Goal: Task Accomplishment & Management: Manage account settings

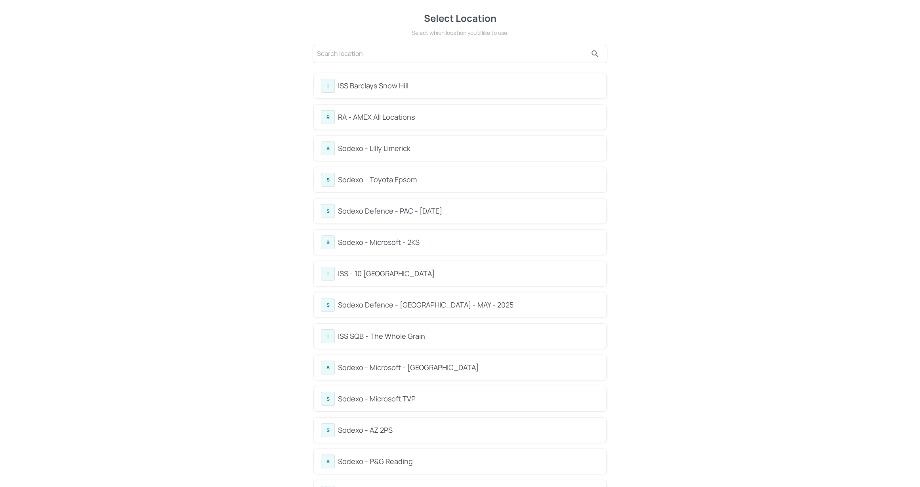
click at [397, 137] on div "S Sodexo - Lilly Limerick" at bounding box center [460, 148] width 292 height 25
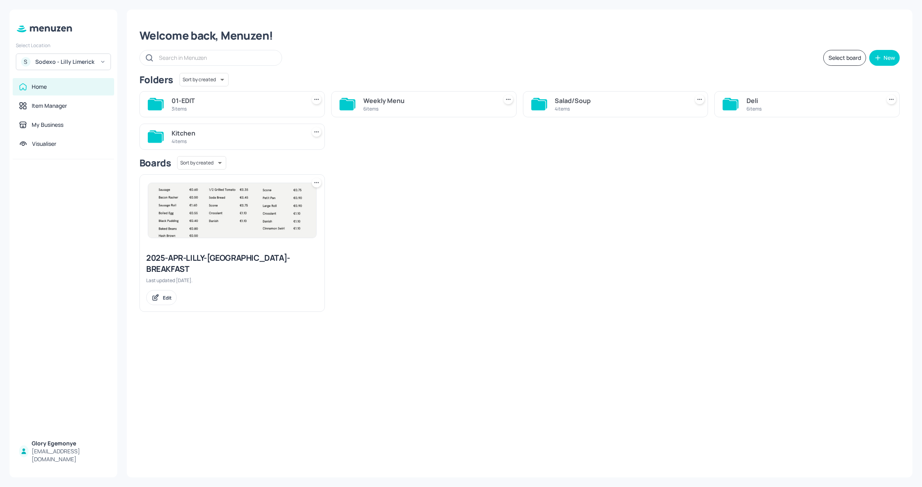
click at [739, 99] on div "Deli 6 items" at bounding box center [806, 104] width 185 height 26
click at [735, 103] on icon at bounding box center [729, 104] width 14 height 11
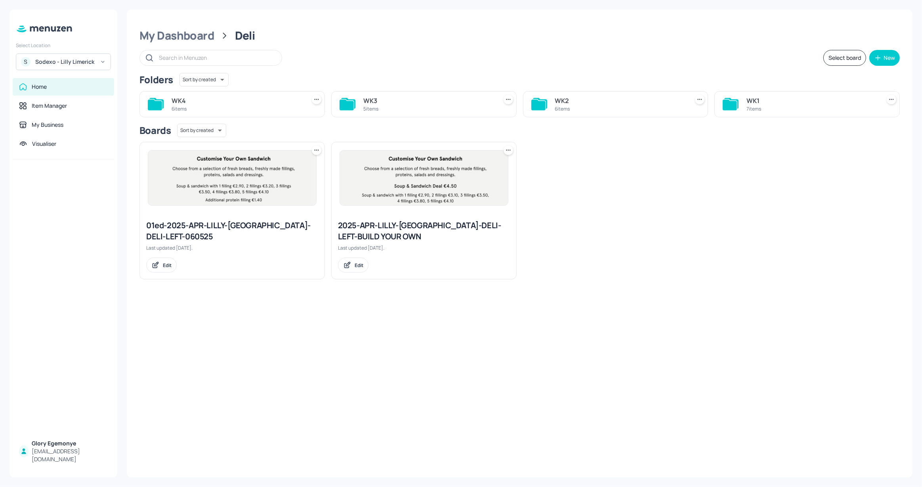
drag, startPoint x: 163, startPoint y: 107, endPoint x: 167, endPoint y: 109, distance: 4.1
click at [163, 107] on icon at bounding box center [156, 103] width 14 height 11
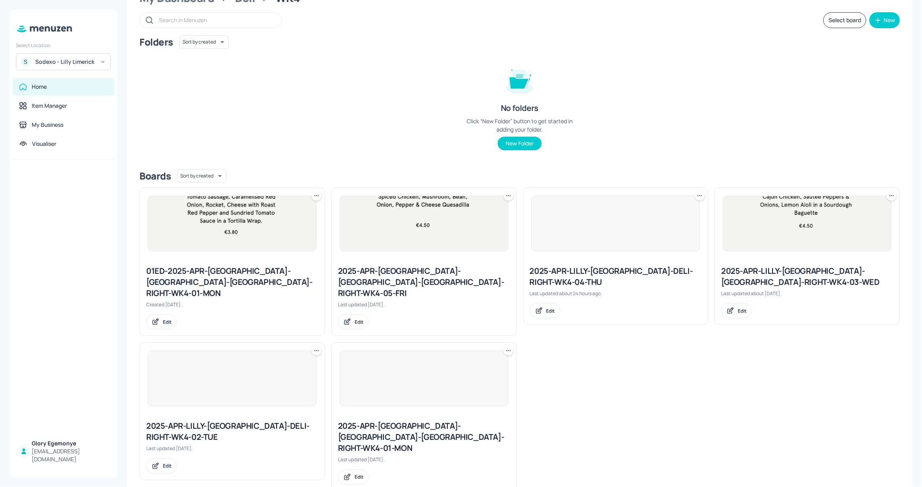
scroll to position [38, 0]
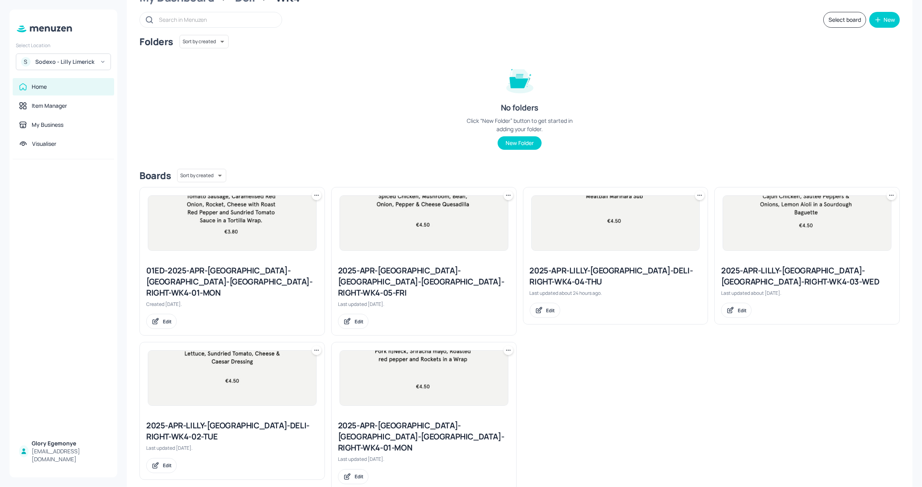
click at [391, 272] on div "2025-APR-[GEOGRAPHIC_DATA]-[GEOGRAPHIC_DATA]-[GEOGRAPHIC_DATA]-RIGHT-WK4-05-FRI" at bounding box center [424, 281] width 172 height 33
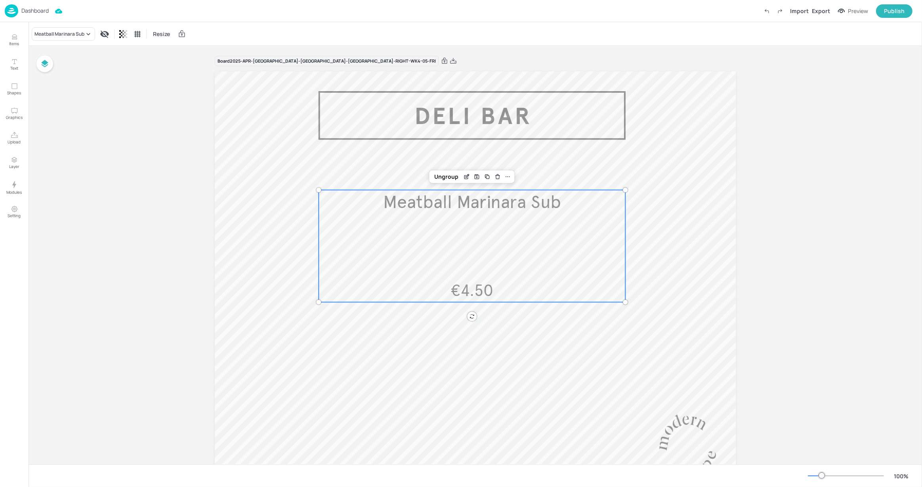
click at [410, 194] on span "Meatball Marinara Sub" at bounding box center [472, 202] width 178 height 22
click at [464, 177] on icon "Edit Item" at bounding box center [466, 177] width 4 height 4
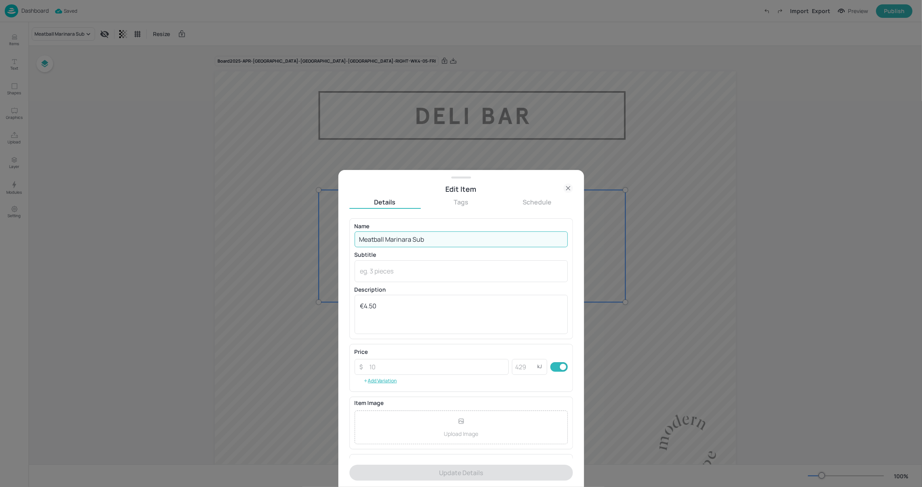
drag, startPoint x: 441, startPoint y: 241, endPoint x: 350, endPoint y: 236, distance: 90.8
click at [350, 236] on div "Name Meatball Marinara Sub ​ Subtitle x ​ Description €4.50 x ​" at bounding box center [460, 278] width 223 height 121
paste input "Roasted chicken, Mixed leaves, Red pepper and Mayo in a Wrap"
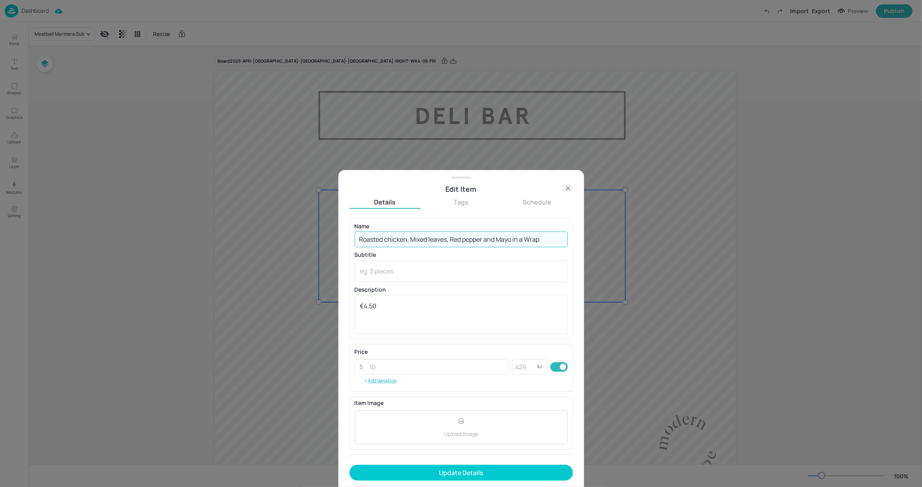
click at [497, 236] on input "Roasted chicken, Mixed leaves, Red pepper and Mayo in a Wrap" at bounding box center [460, 239] width 213 height 16
type input "Roasted chicken, Mixed leaves, Red pepper & Mayo in a Wrap"
click at [471, 475] on button "Update Details" at bounding box center [460, 473] width 223 height 16
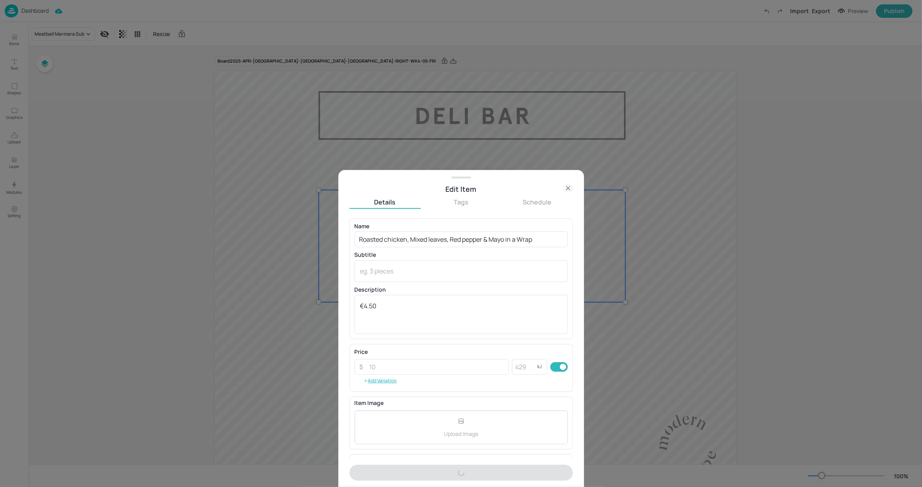
click at [666, 214] on div at bounding box center [461, 243] width 922 height 487
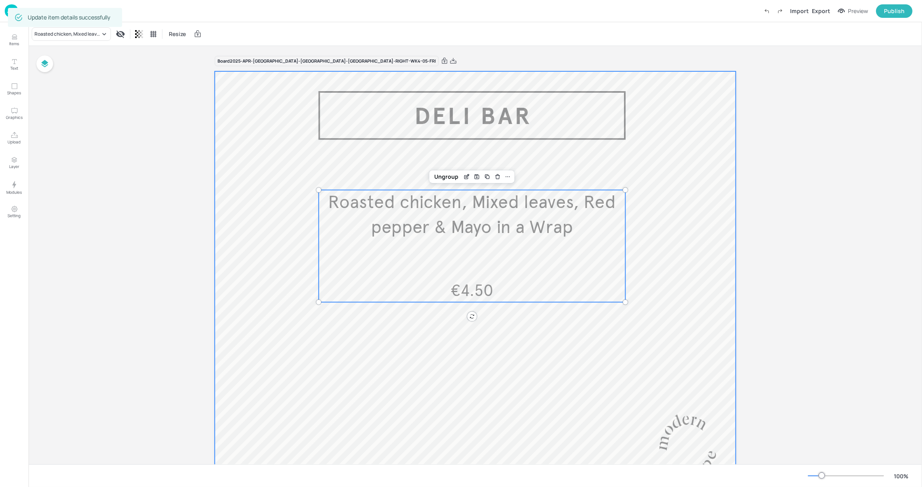
click at [622, 174] on div at bounding box center [475, 285] width 521 height 428
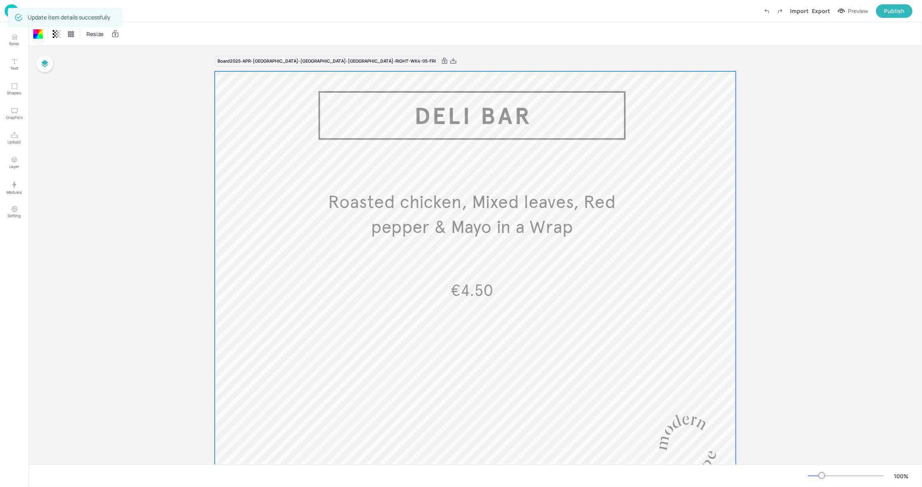
drag, startPoint x: 834, startPoint y: 2, endPoint x: 832, endPoint y: 10, distance: 7.3
click at [835, 4] on div "Dashboard Import Export Preview Publish" at bounding box center [458, 11] width 907 height 22
click at [832, 10] on div "Import Export Preview Publish" at bounding box center [836, 10] width 152 height 13
click at [829, 10] on div "Export" at bounding box center [820, 11] width 18 height 8
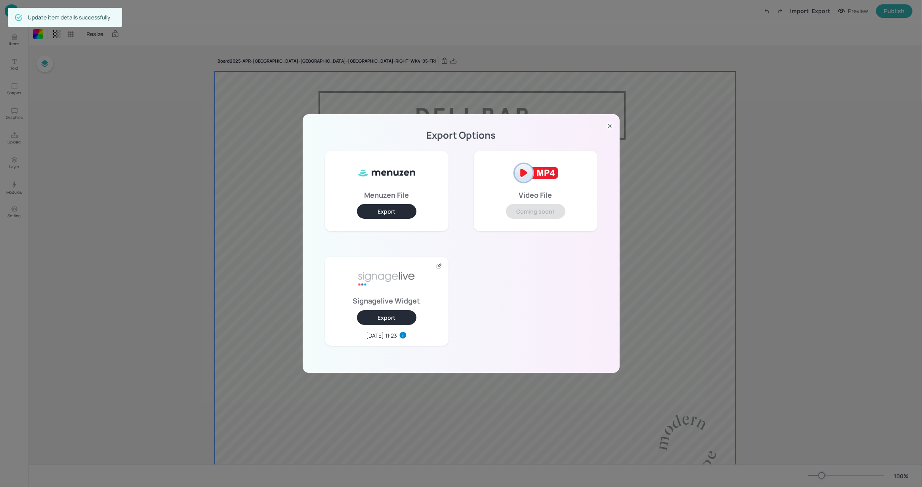
click at [396, 320] on button "Export" at bounding box center [386, 317] width 59 height 15
drag, startPoint x: 607, startPoint y: 125, endPoint x: 562, endPoint y: 183, distance: 74.0
click at [607, 125] on icon at bounding box center [610, 126] width 8 height 8
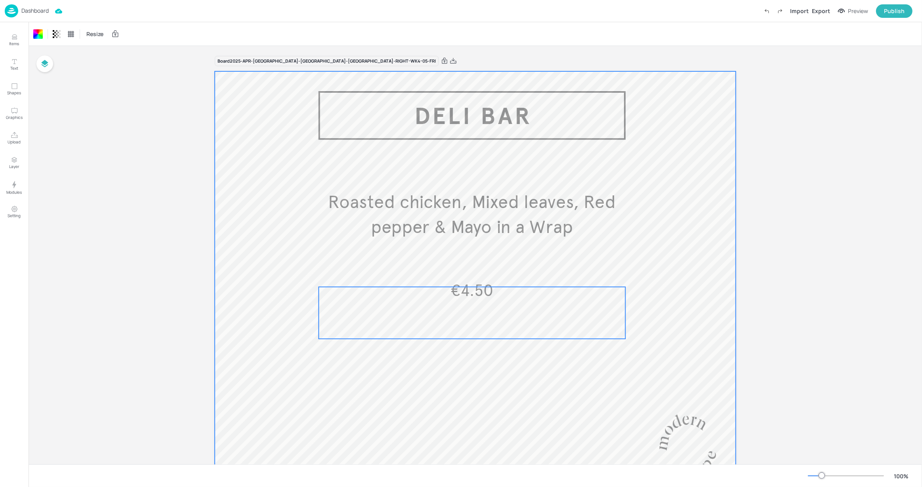
click at [510, 249] on div "Roasted chicken, Mixed leaves, Red pepper & Mayo in a Wrap €4.50" at bounding box center [471, 246] width 307 height 112
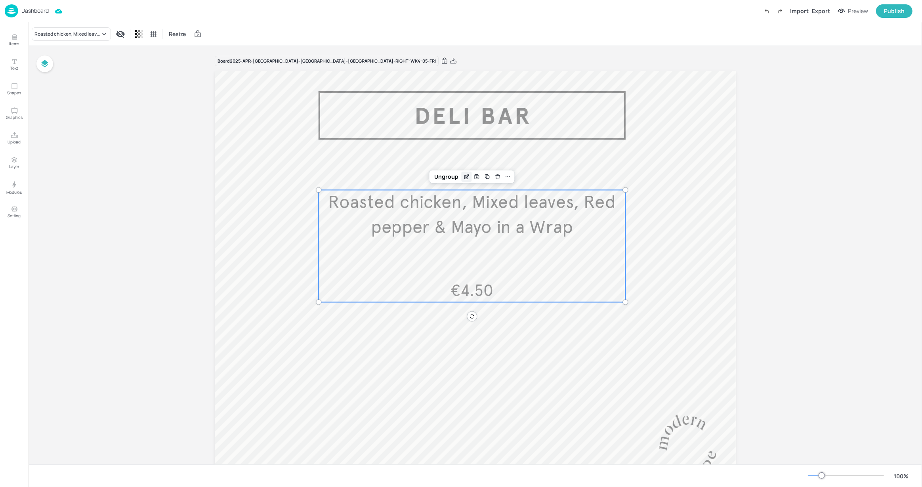
click at [470, 175] on div "Edit Item" at bounding box center [466, 176] width 10 height 10
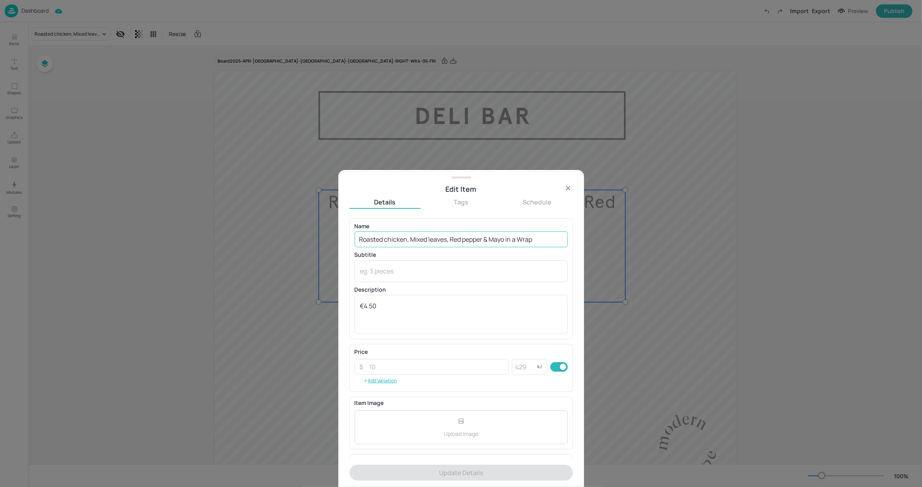
click at [467, 240] on input "Roasted chicken, Mixed leaves, Red pepper & Mayo in a Wrap" at bounding box center [460, 239] width 213 height 16
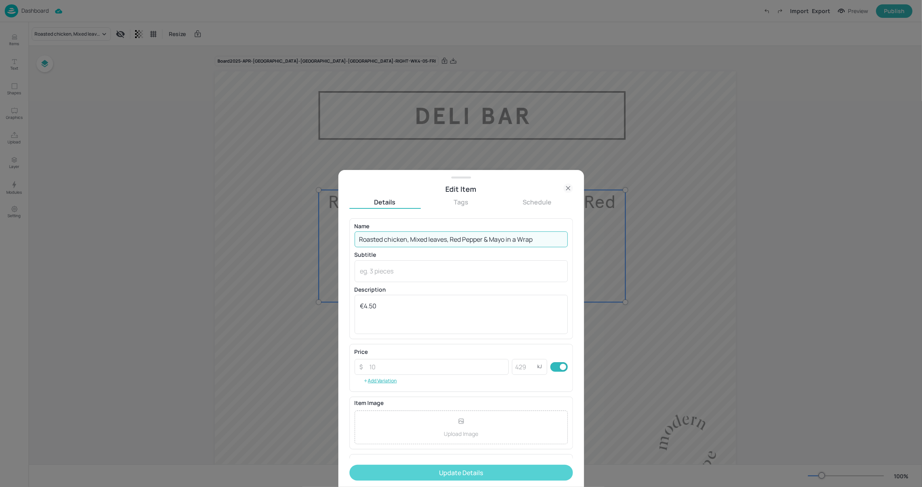
type input "Roasted chicken, Mixed leaves, Red Pepper & Mayo in a Wrap"
click at [446, 476] on button "Update Details" at bounding box center [460, 473] width 223 height 16
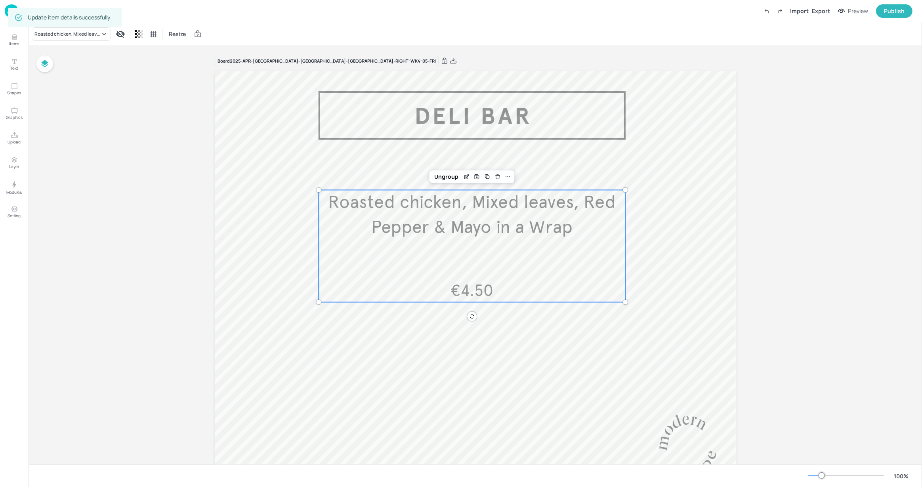
click at [515, 122] on div at bounding box center [475, 285] width 521 height 428
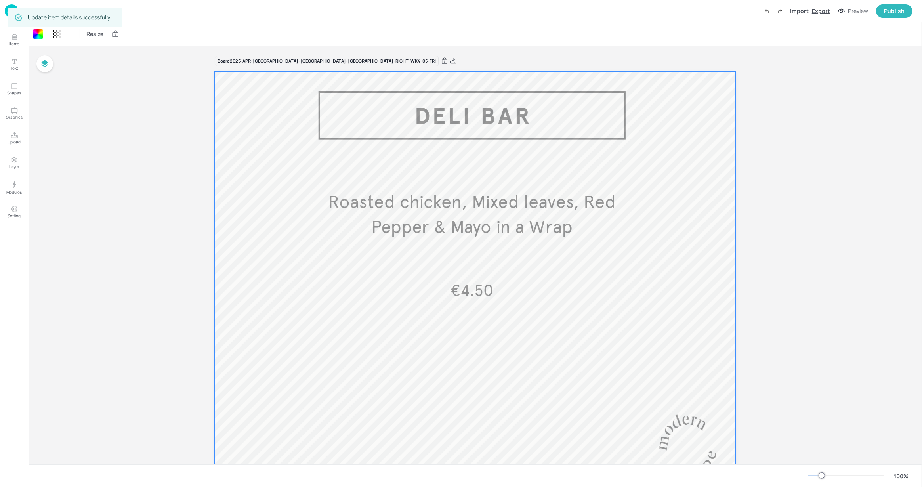
click at [813, 13] on div "Export" at bounding box center [820, 11] width 18 height 8
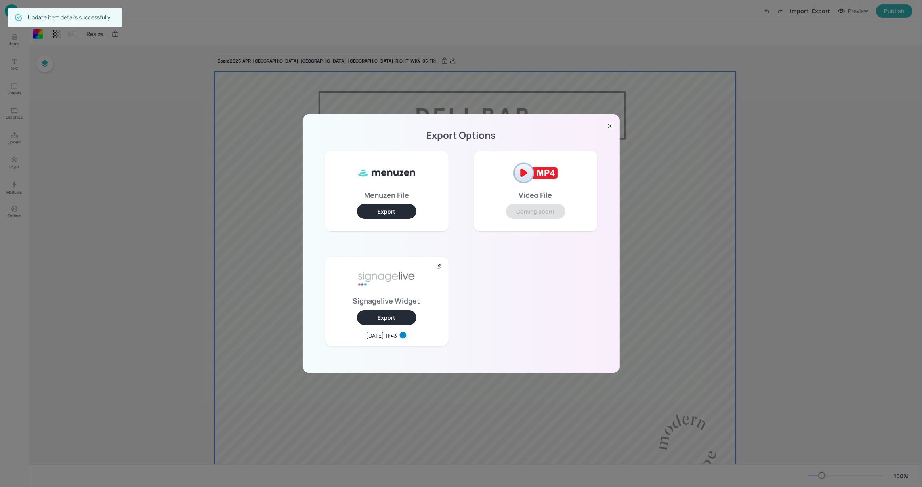
click at [405, 320] on button "Export" at bounding box center [386, 317] width 59 height 15
